Goal: Navigation & Orientation: Find specific page/section

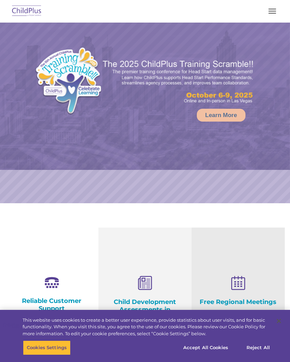
select select "MEDIUM"
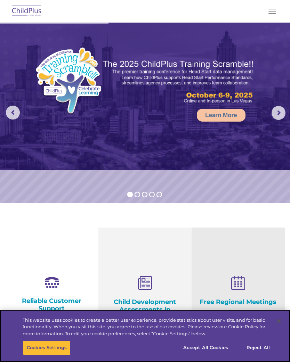
click at [201, 350] on button "Accept All Cookies" at bounding box center [205, 348] width 53 height 15
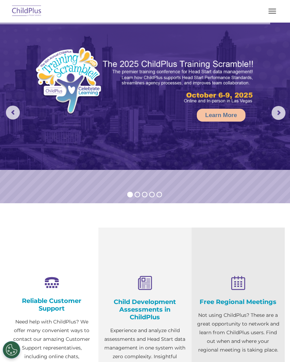
click at [269, 12] on button "button" at bounding box center [272, 11] width 15 height 11
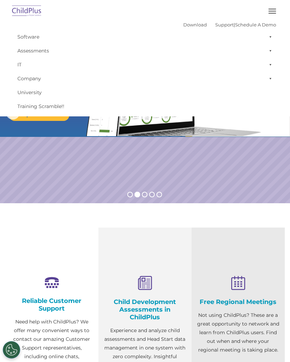
click at [218, 170] on rs-slide "Request a Demo The Future of ChildPlus is Here! Boost your productivity and str…" at bounding box center [145, 113] width 290 height 181
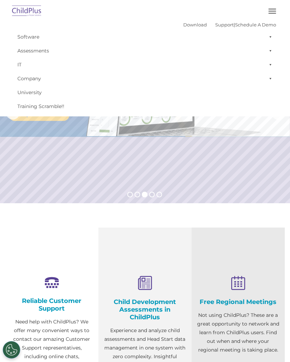
click at [183, 25] on link "Download" at bounding box center [195, 25] width 24 height 6
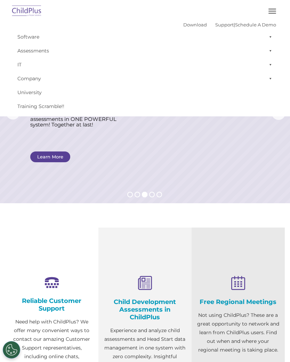
click at [184, 24] on link "Download" at bounding box center [195, 25] width 24 height 6
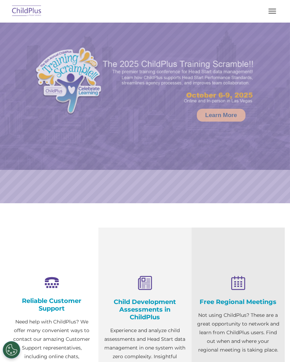
select select "MEDIUM"
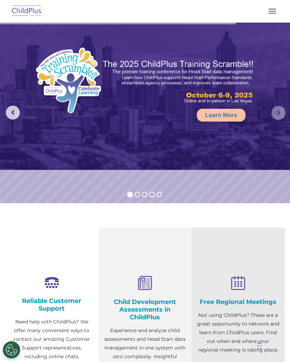
click at [274, 107] on rs-arrow at bounding box center [279, 113] width 14 height 14
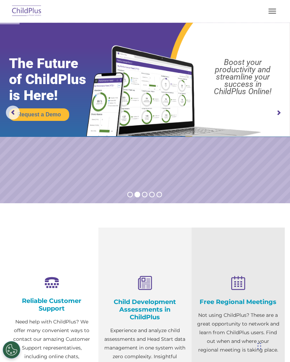
click at [275, 109] on rs-arrow at bounding box center [279, 113] width 14 height 14
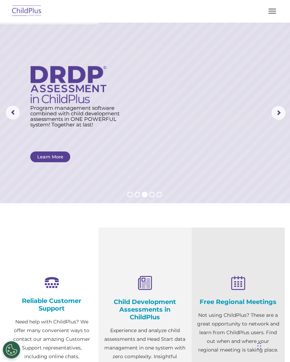
click at [272, 11] on span "button" at bounding box center [273, 11] width 8 height 1
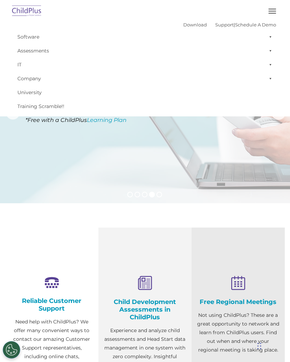
click at [29, 33] on link "Software" at bounding box center [145, 37] width 262 height 14
